Goal: Information Seeking & Learning: Learn about a topic

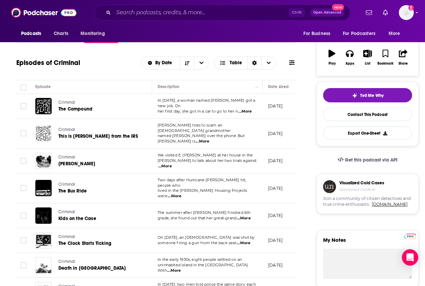
click at [143, 23] on div "Podcasts Charts Monitoring Ctrl K Open Advanced New For Business For Podcasters…" at bounding box center [212, 12] width 425 height 25
click at [143, 16] on input "Search podcasts, credits, & more..." at bounding box center [201, 12] width 175 height 11
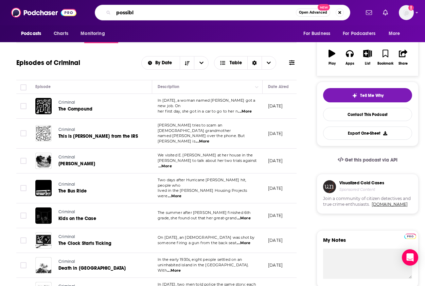
type input "possible"
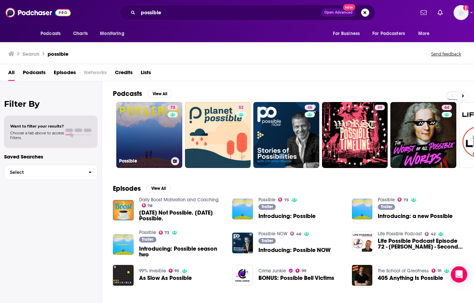
click at [152, 125] on link "73 Possible" at bounding box center [149, 135] width 66 height 66
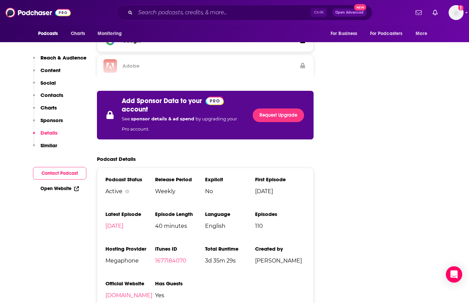
scroll to position [918, 0]
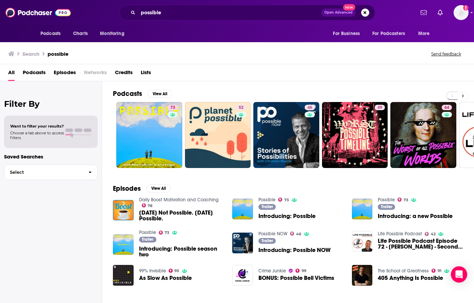
click at [425, 97] on icon at bounding box center [463, 96] width 2 height 3
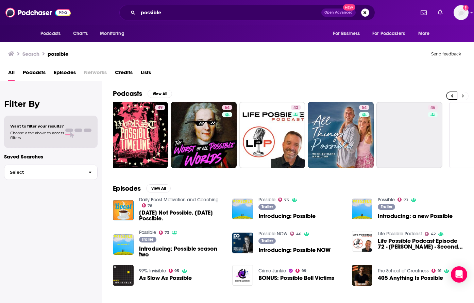
scroll to position [0, 263]
